Goal: Task Accomplishment & Management: Complete application form

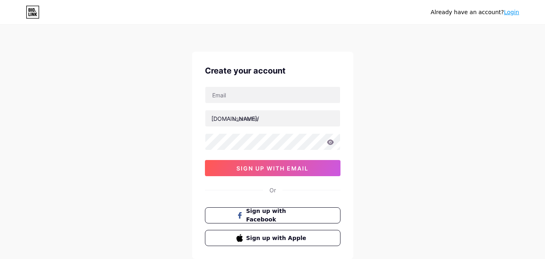
click at [99, 215] on div "Already have an account? Login Create your account [DOMAIN_NAME]/ sign up with …" at bounding box center [272, 154] width 545 height 309
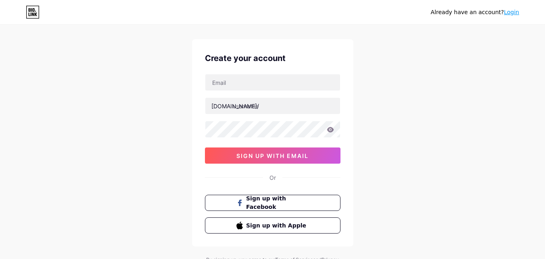
scroll to position [2, 0]
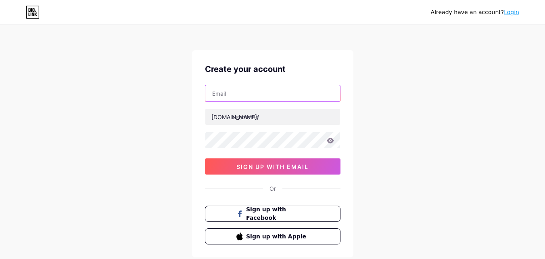
click at [244, 88] on input "text" at bounding box center [272, 93] width 135 height 16
click at [258, 95] on input "text" at bounding box center [272, 93] width 135 height 16
click at [275, 92] on input "[EMAIL_ADDRESS]" at bounding box center [272, 93] width 135 height 16
click at [249, 92] on input "[EMAIL_ADDRESS][DOMAIN_NAME]" at bounding box center [272, 93] width 135 height 16
type input "[EMAIL_ADDRESS][DOMAIN_NAME]"
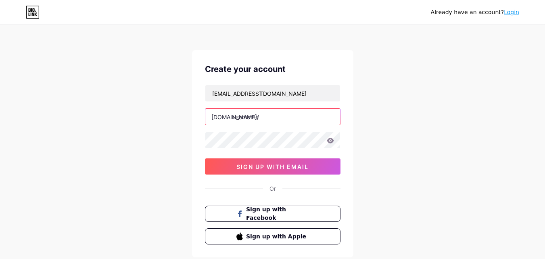
click at [285, 113] on input "text" at bounding box center [272, 117] width 135 height 16
type input "i"
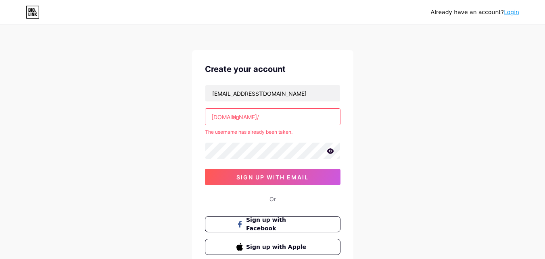
type input "o"
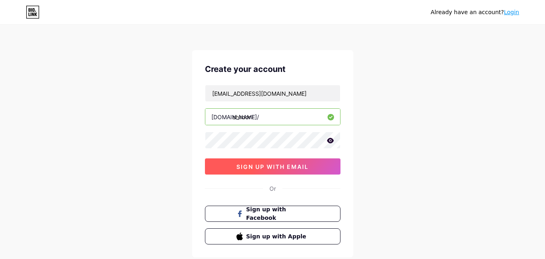
type input "shirooni"
click at [279, 169] on span "sign up with email" at bounding box center [273, 166] width 72 height 7
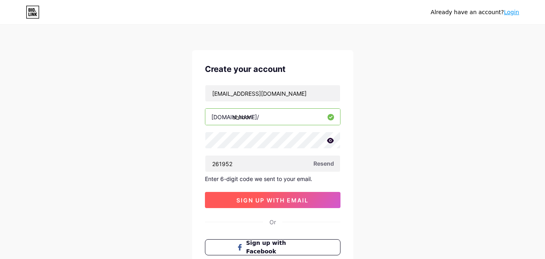
type input "261952"
click at [256, 199] on span "sign up with email" at bounding box center [273, 200] width 72 height 7
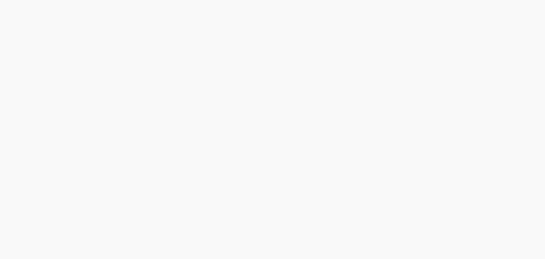
scroll to position [0, 0]
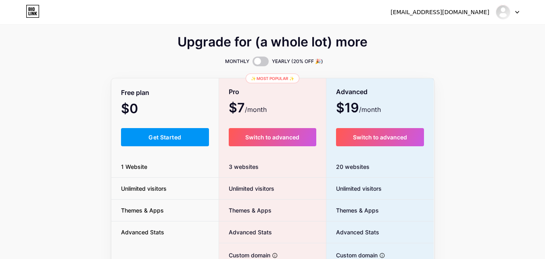
click at [95, 149] on div "Upgrade for (a whole lot) more MONTHLY YEARLY (20% OFF 🎉) Free plan $0 /month G…" at bounding box center [272, 200] width 545 height 327
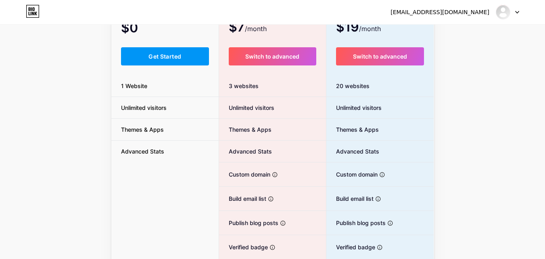
scroll to position [65, 0]
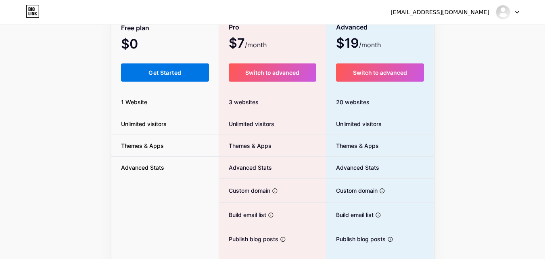
click at [153, 71] on span "Get Started" at bounding box center [165, 72] width 33 height 7
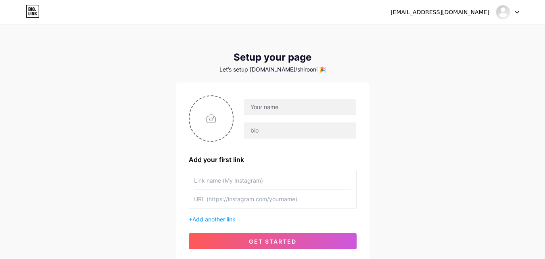
click at [97, 142] on div "[EMAIL_ADDRESS][DOMAIN_NAME] Dashboard Logout Setup your page Let’s setup [DOMA…" at bounding box center [272, 144] width 545 height 288
